Goal: Information Seeking & Learning: Learn about a topic

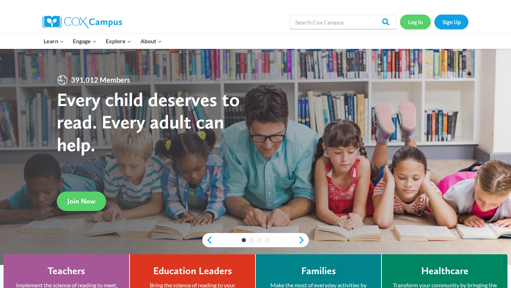
click at [416, 21] on link "Log In" at bounding box center [415, 22] width 31 height 15
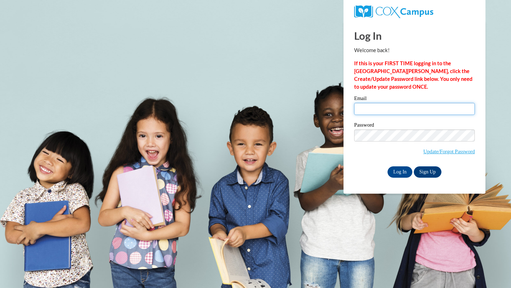
click at [396, 112] on input "Email" at bounding box center [414, 109] width 121 height 12
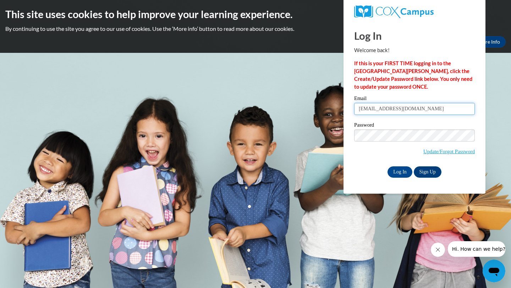
type input "[EMAIL_ADDRESS][DOMAIN_NAME]"
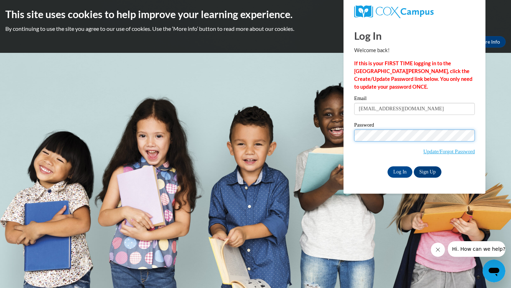
click at [388, 167] on input "Log In" at bounding box center [400, 172] width 25 height 11
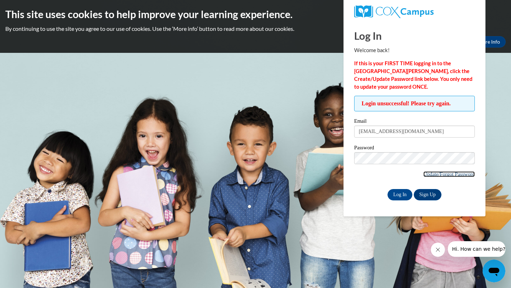
click at [443, 176] on link "Update/Forgot Password" at bounding box center [450, 175] width 52 height 6
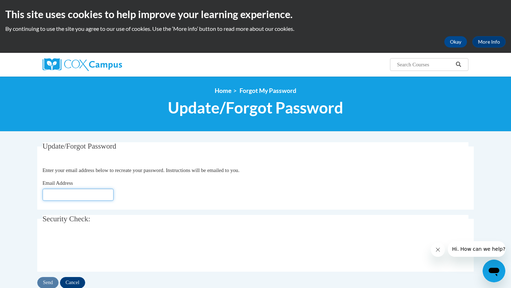
click at [97, 191] on input "Email Address" at bounding box center [78, 195] width 71 height 12
type input "thampton@starkvillesd.com"
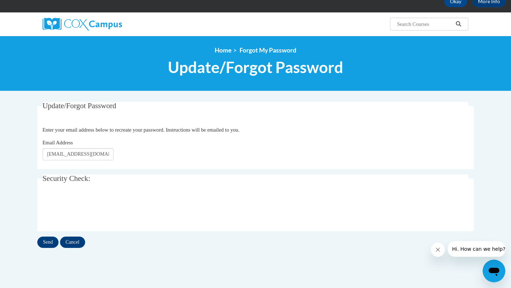
scroll to position [42, 0]
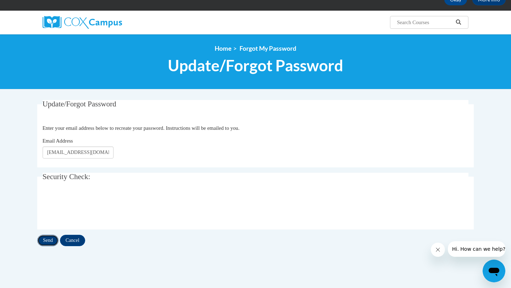
click at [49, 242] on input "Send" at bounding box center [47, 240] width 21 height 11
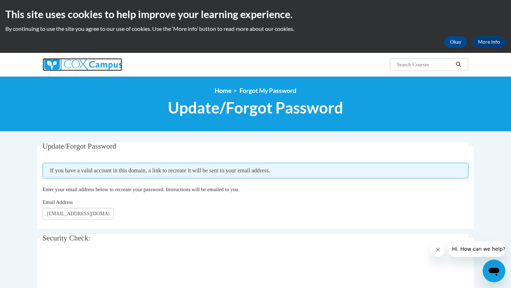
click at [108, 67] on img at bounding box center [83, 64] width 80 height 13
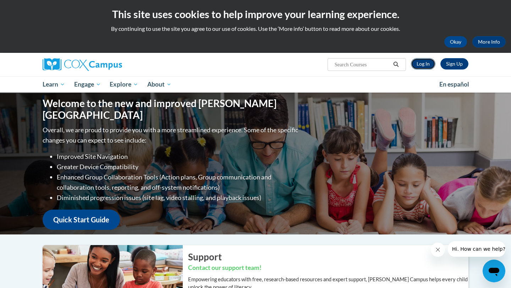
click at [423, 62] on link "Log In" at bounding box center [423, 63] width 25 height 11
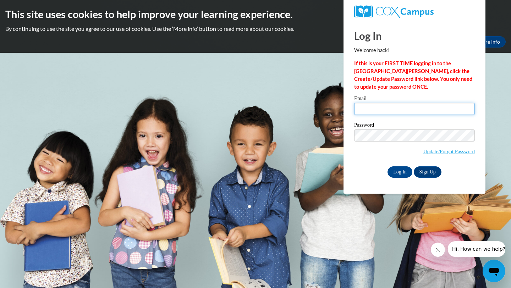
click at [415, 115] on input "Email" at bounding box center [414, 109] width 121 height 12
type input "shi5@ymail.com"
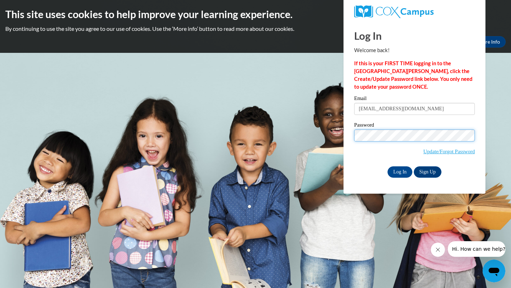
click at [388, 167] on input "Log In" at bounding box center [400, 172] width 25 height 11
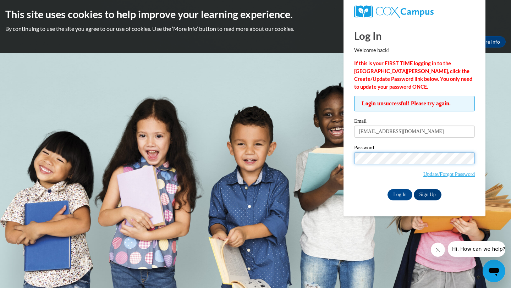
click at [388, 189] on input "Log In" at bounding box center [400, 194] width 25 height 11
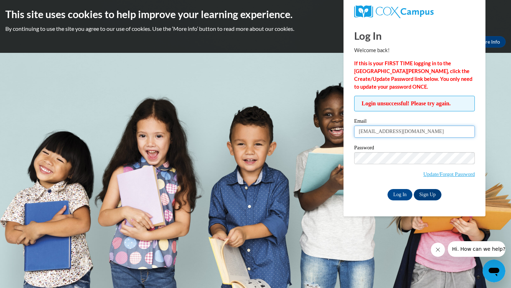
click at [403, 133] on input "shi5@ymail.com" at bounding box center [414, 132] width 121 height 12
type input "[EMAIL_ADDRESS][DOMAIN_NAME]"
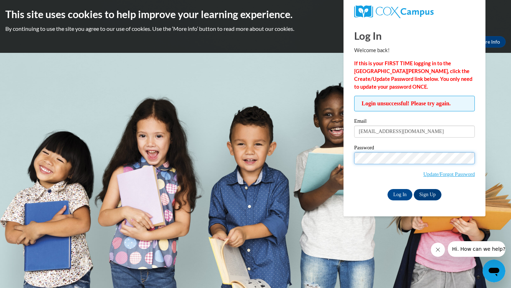
click at [388, 189] on input "Log In" at bounding box center [400, 194] width 25 height 11
click at [402, 193] on input "Log In" at bounding box center [400, 194] width 25 height 11
click at [388, 189] on input "Log In" at bounding box center [400, 194] width 25 height 11
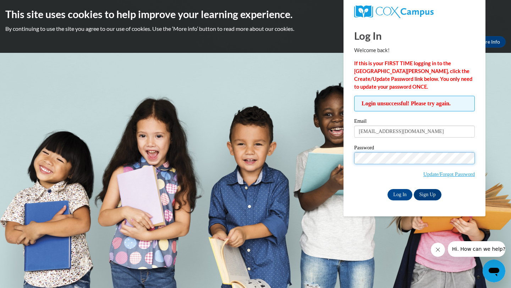
click at [388, 189] on input "Log In" at bounding box center [400, 194] width 25 height 11
click at [374, 164] on span "Update/Forgot Password" at bounding box center [414, 166] width 121 height 29
click at [388, 189] on input "Log In" at bounding box center [400, 194] width 25 height 11
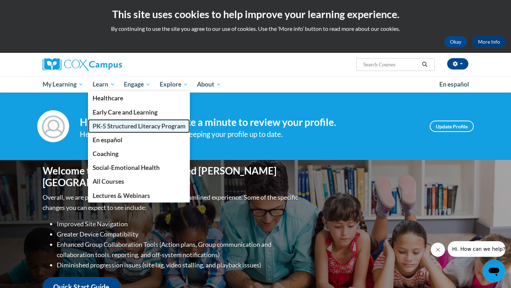
click at [114, 126] on span "PK-5 Structured Literacy Program" at bounding box center [139, 126] width 93 height 7
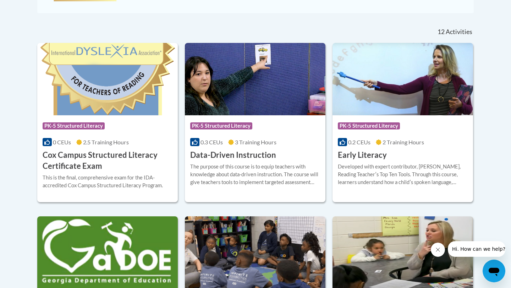
scroll to position [283, 0]
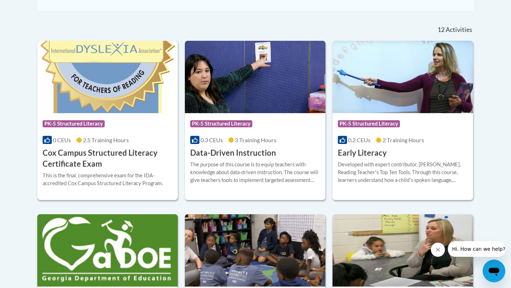
click at [119, 159] on h3 "Cox Campus Structured Literacy Certificate Exam" at bounding box center [108, 159] width 130 height 22
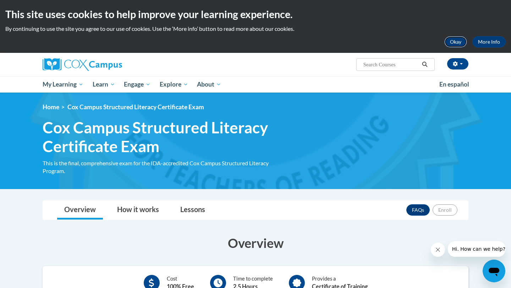
click at [463, 43] on button "Okay" at bounding box center [456, 41] width 23 height 11
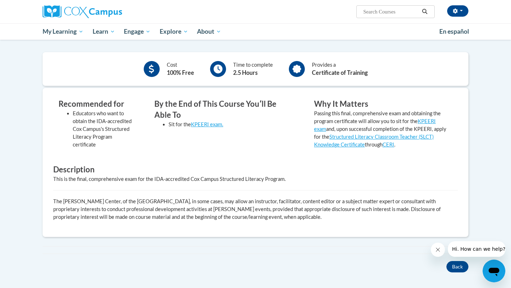
scroll to position [162, 0]
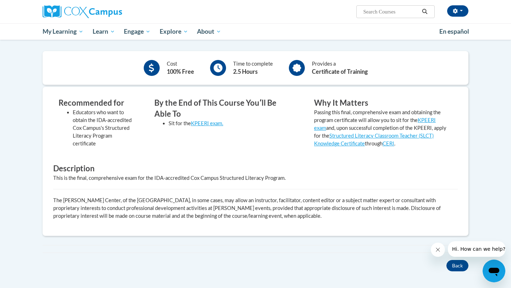
click at [441, 248] on icon "Close message from company" at bounding box center [438, 250] width 6 height 6
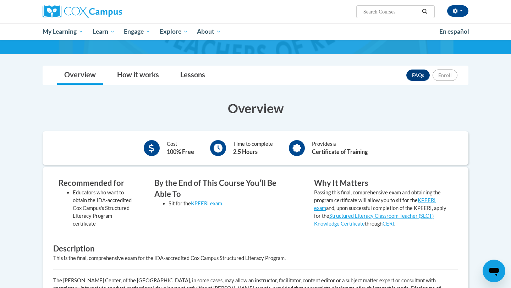
scroll to position [72, 0]
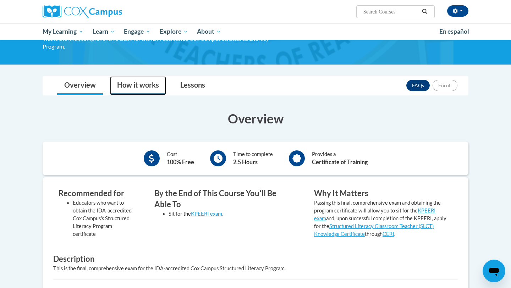
click at [133, 86] on link "How it works" at bounding box center [138, 85] width 56 height 19
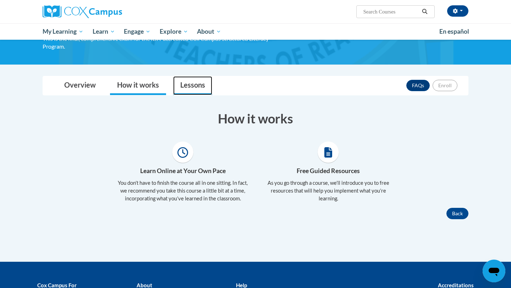
click at [190, 91] on link "Lessons" at bounding box center [192, 85] width 39 height 19
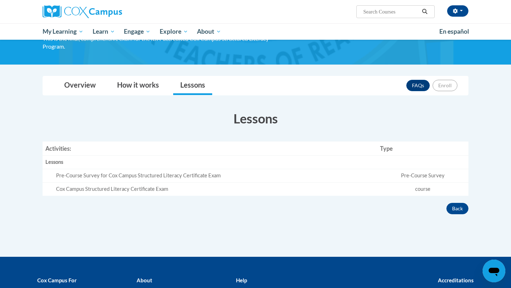
click at [243, 180] on td "Pre-Course Survey for Cox Campus Structured Literacy Certificate Exam" at bounding box center [210, 175] width 335 height 13
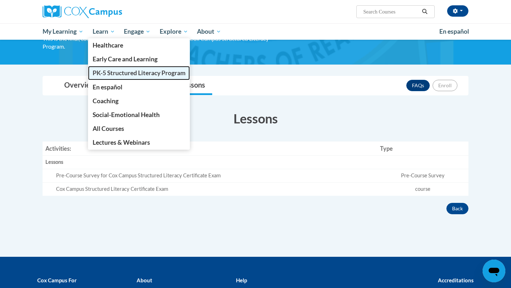
click at [113, 73] on span "PK-5 Structured Literacy Program" at bounding box center [139, 72] width 93 height 7
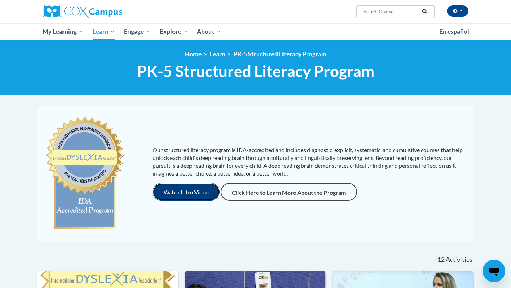
click at [192, 194] on button "Watch Intro Video" at bounding box center [186, 192] width 67 height 18
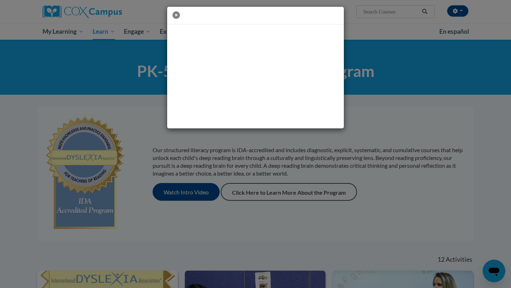
click at [175, 16] on icon "button" at bounding box center [176, 14] width 7 height 7
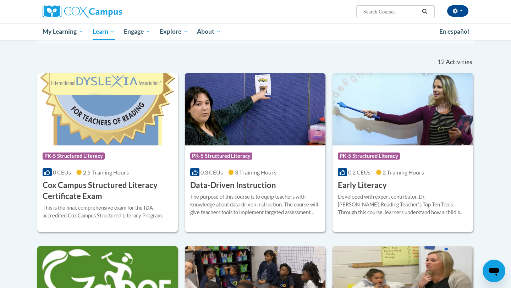
scroll to position [204, 0]
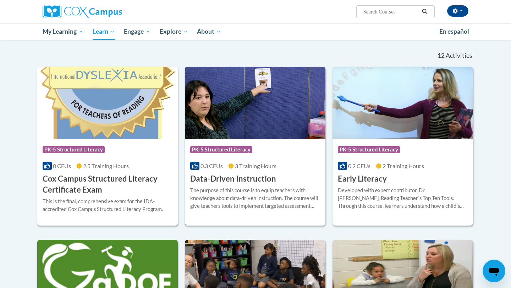
click at [269, 187] on div "The purpose of this course is to equip teachers with knowledge about data-drive…" at bounding box center [255, 198] width 130 height 23
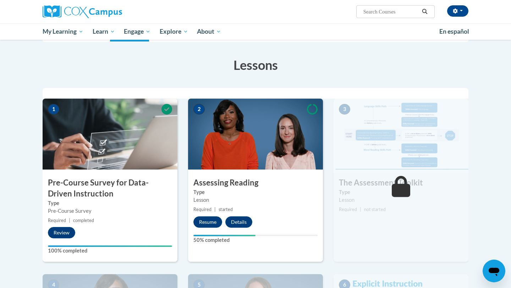
scroll to position [104, 0]
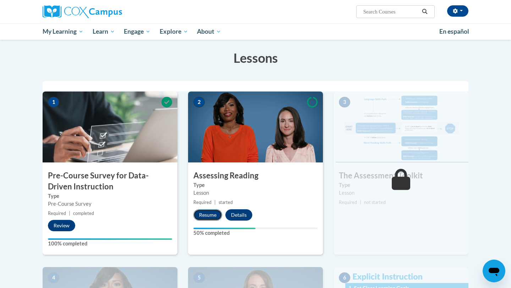
click at [214, 213] on button "Resume" at bounding box center [208, 215] width 29 height 11
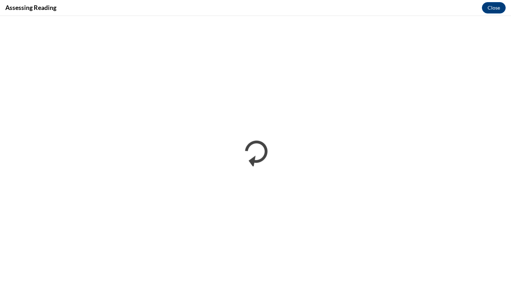
scroll to position [0, 0]
